Goal: Find specific page/section: Find specific page/section

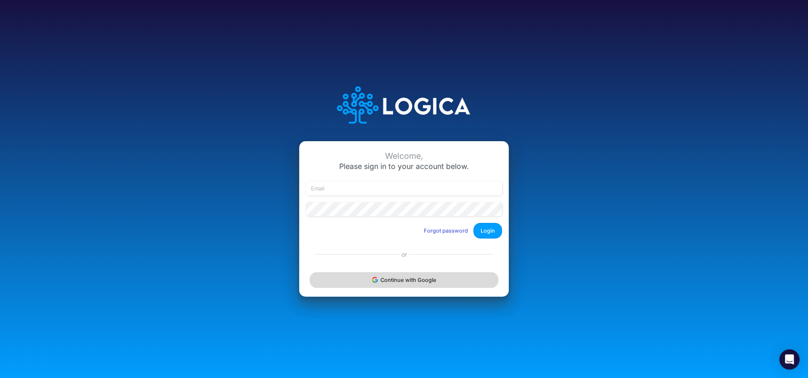
click at [369, 272] on button "Continue with Google" at bounding box center [404, 280] width 189 height 16
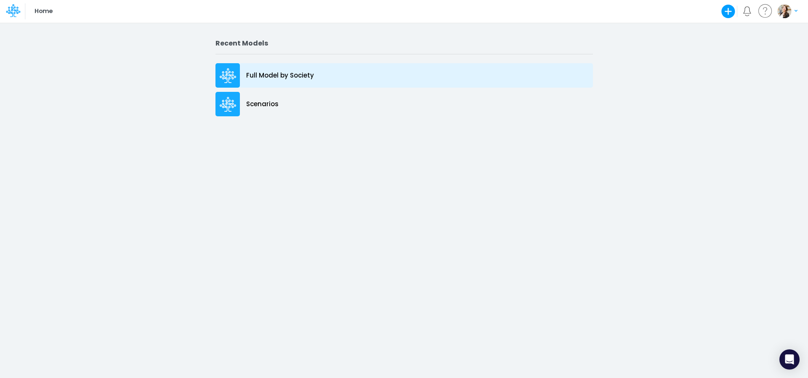
click at [250, 76] on p "Full Model by Society" at bounding box center [280, 76] width 68 height 10
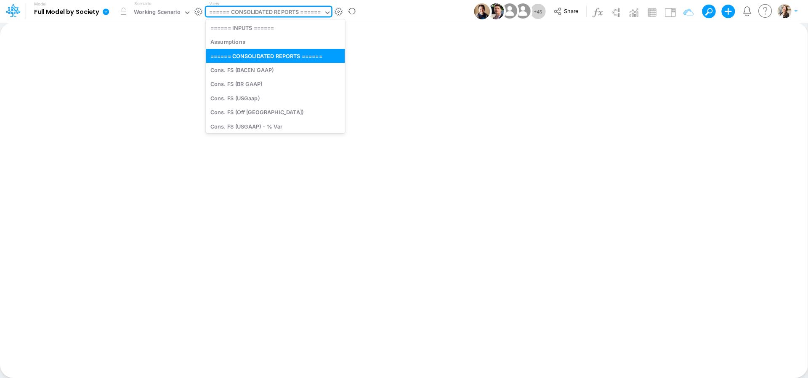
click at [256, 9] on div "====== CONSOLIDATED REPORTS ======" at bounding box center [265, 13] width 112 height 10
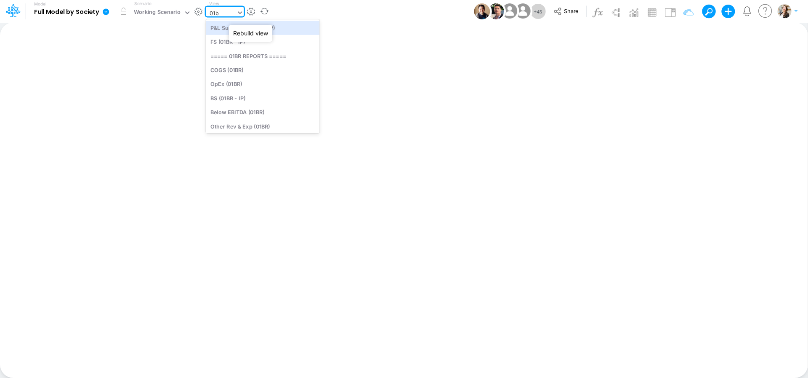
type input "01br"
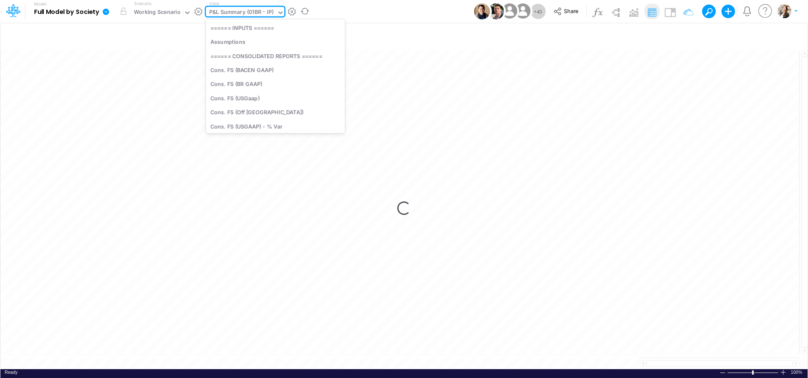
click at [249, 12] on div "P&L Summary (01BR - IP)" at bounding box center [241, 13] width 65 height 10
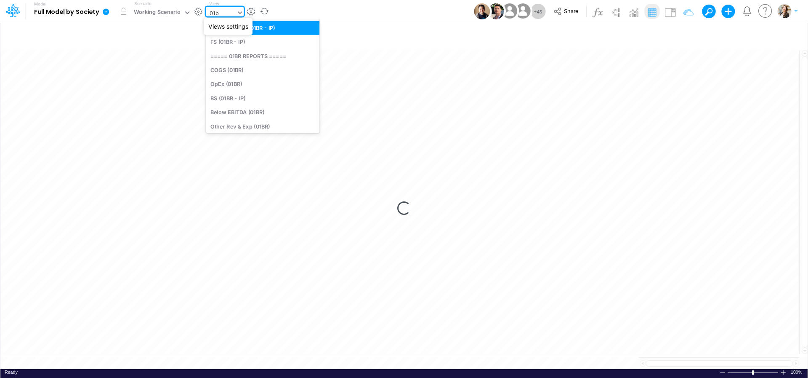
type input "01br"
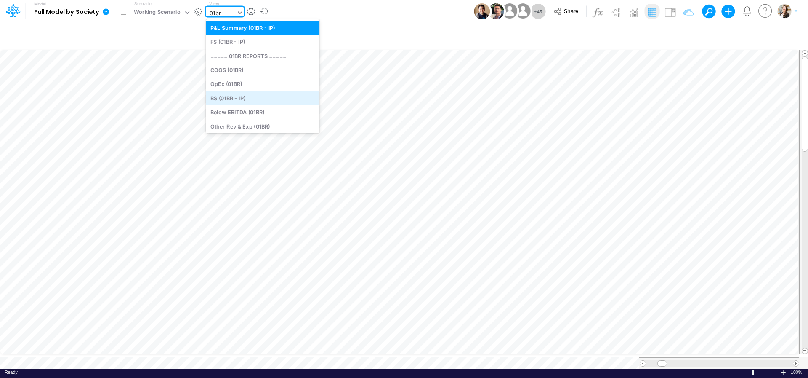
click at [247, 100] on div "BS (01BR - IP)" at bounding box center [263, 98] width 114 height 14
type input "BS (01BR - IP)"
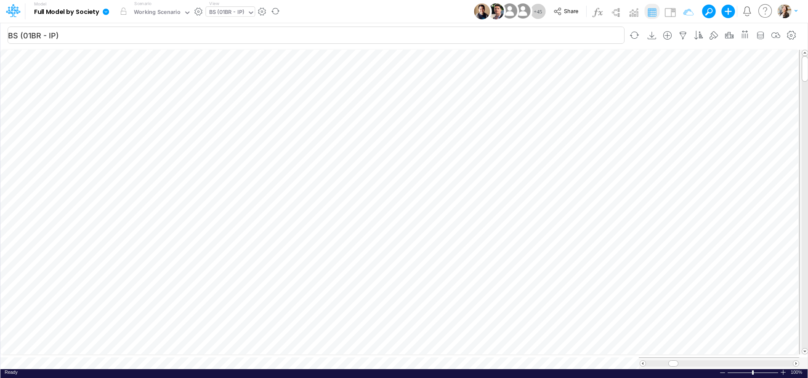
scroll to position [3, 8]
